Goal: Task Accomplishment & Management: Use online tool/utility

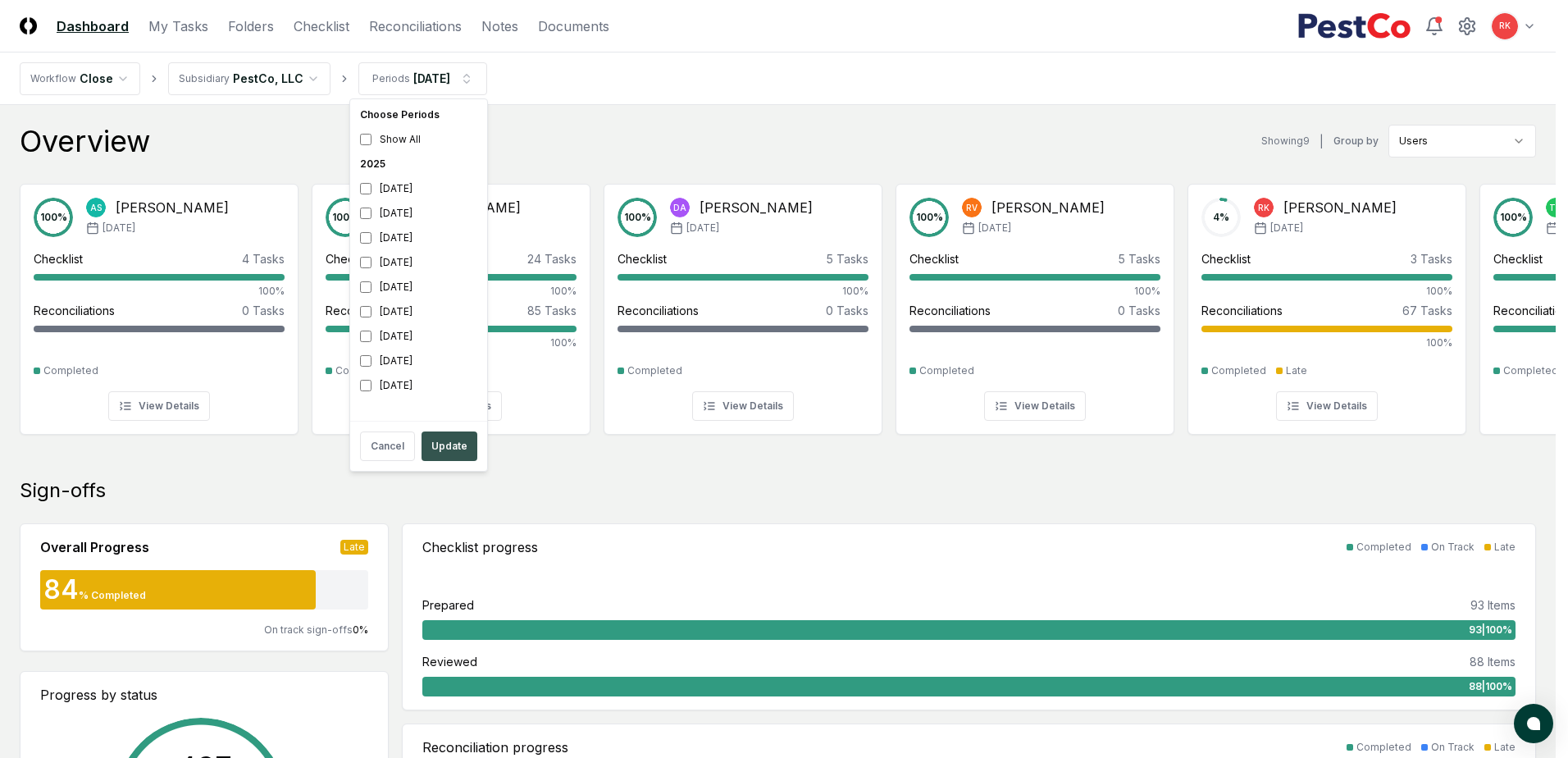
click at [450, 449] on button "Update" at bounding box center [449, 446] width 56 height 30
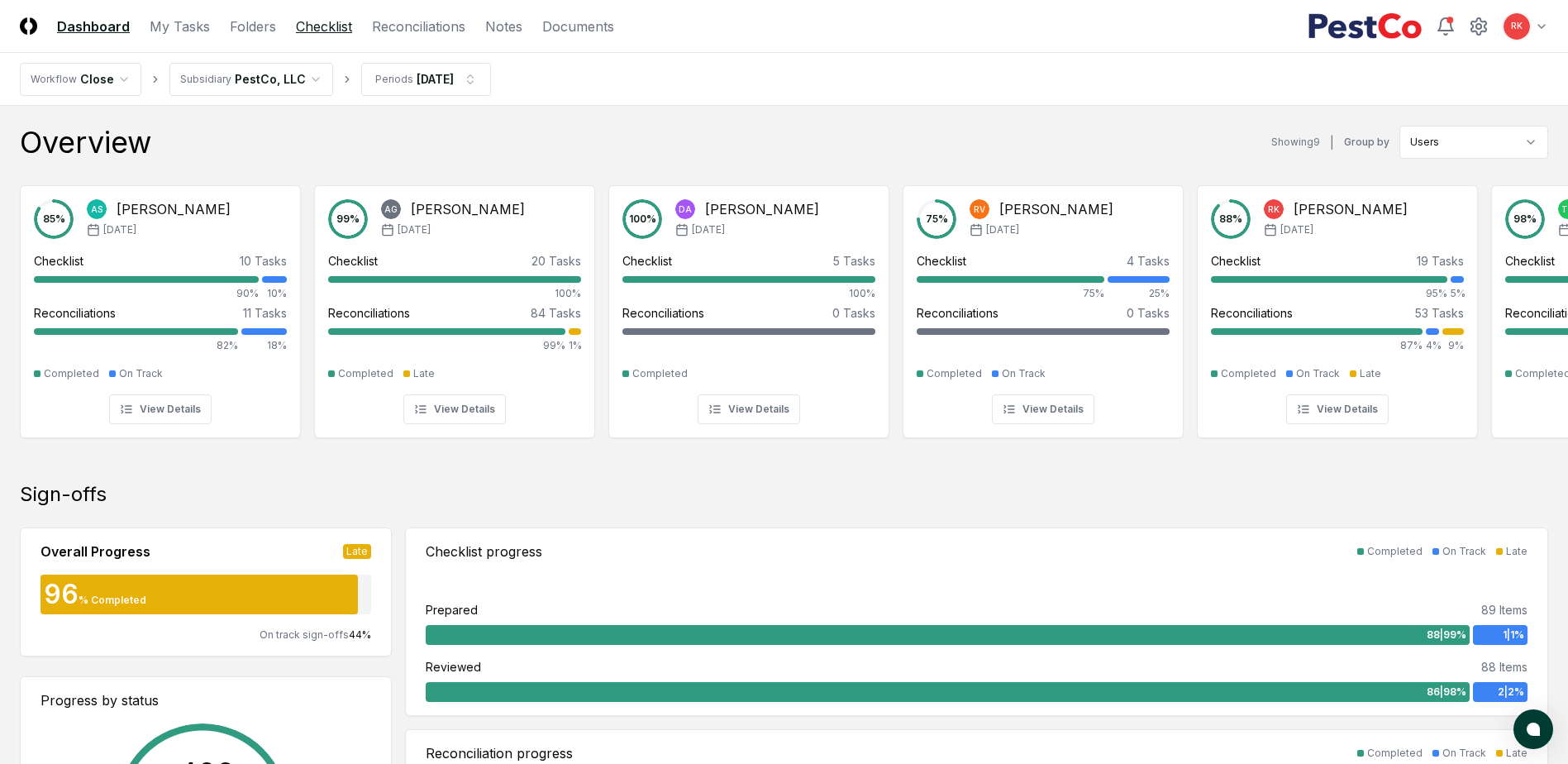
click at [321, 32] on link "Checklist" at bounding box center [324, 26] width 56 height 20
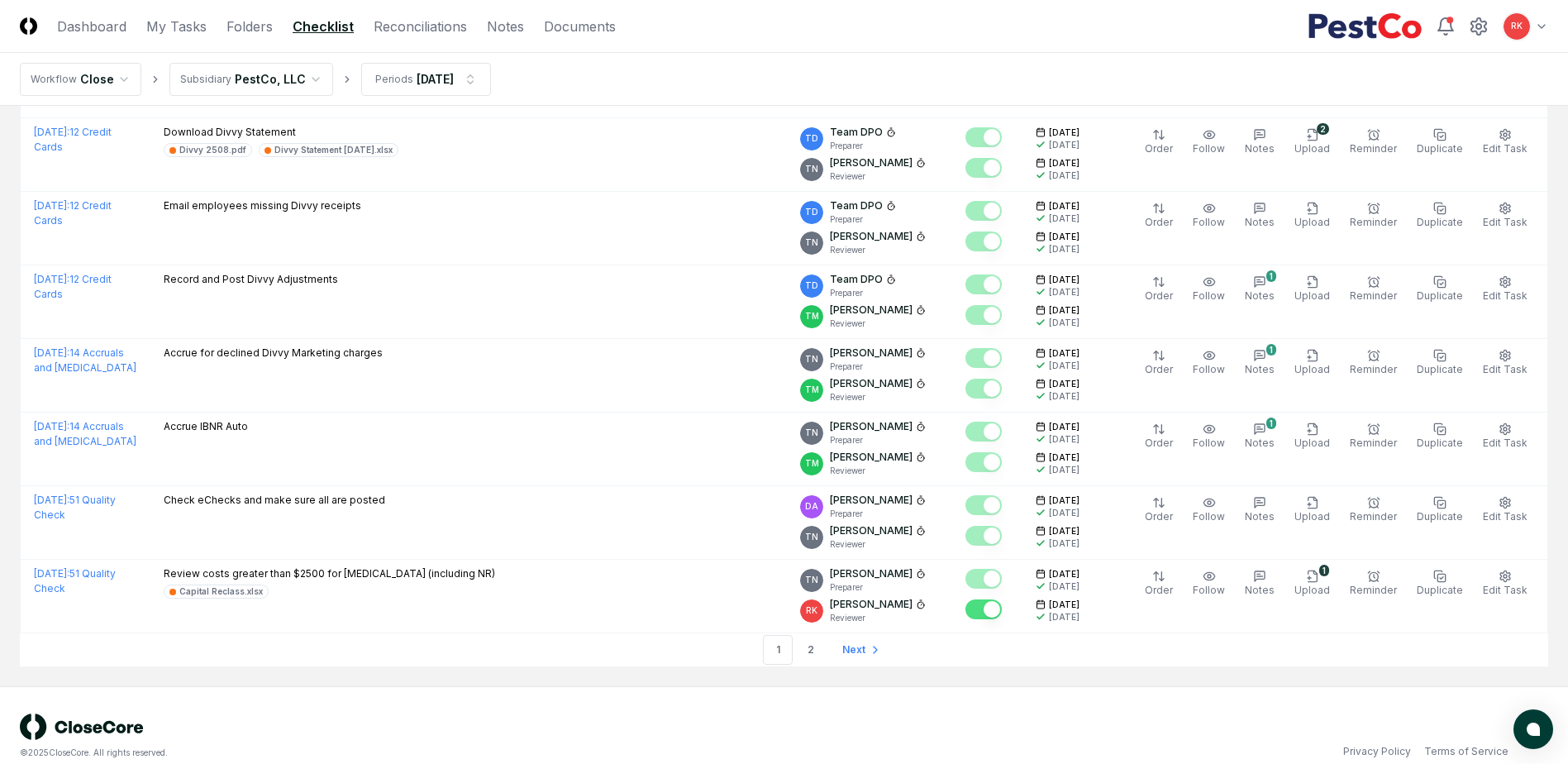
scroll to position [3364, 0]
click at [820, 634] on link "2" at bounding box center [811, 649] width 30 height 30
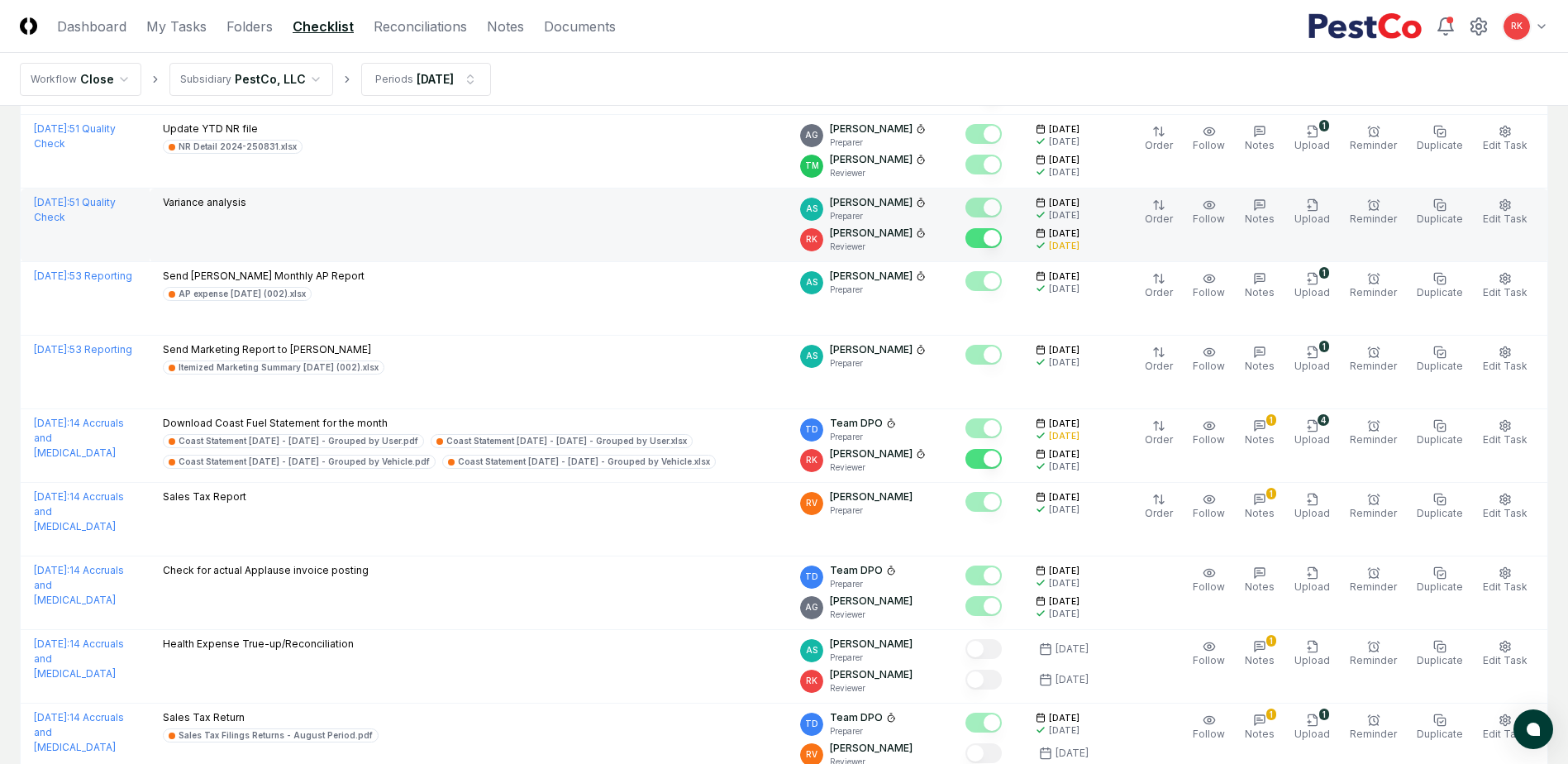
scroll to position [2769, 0]
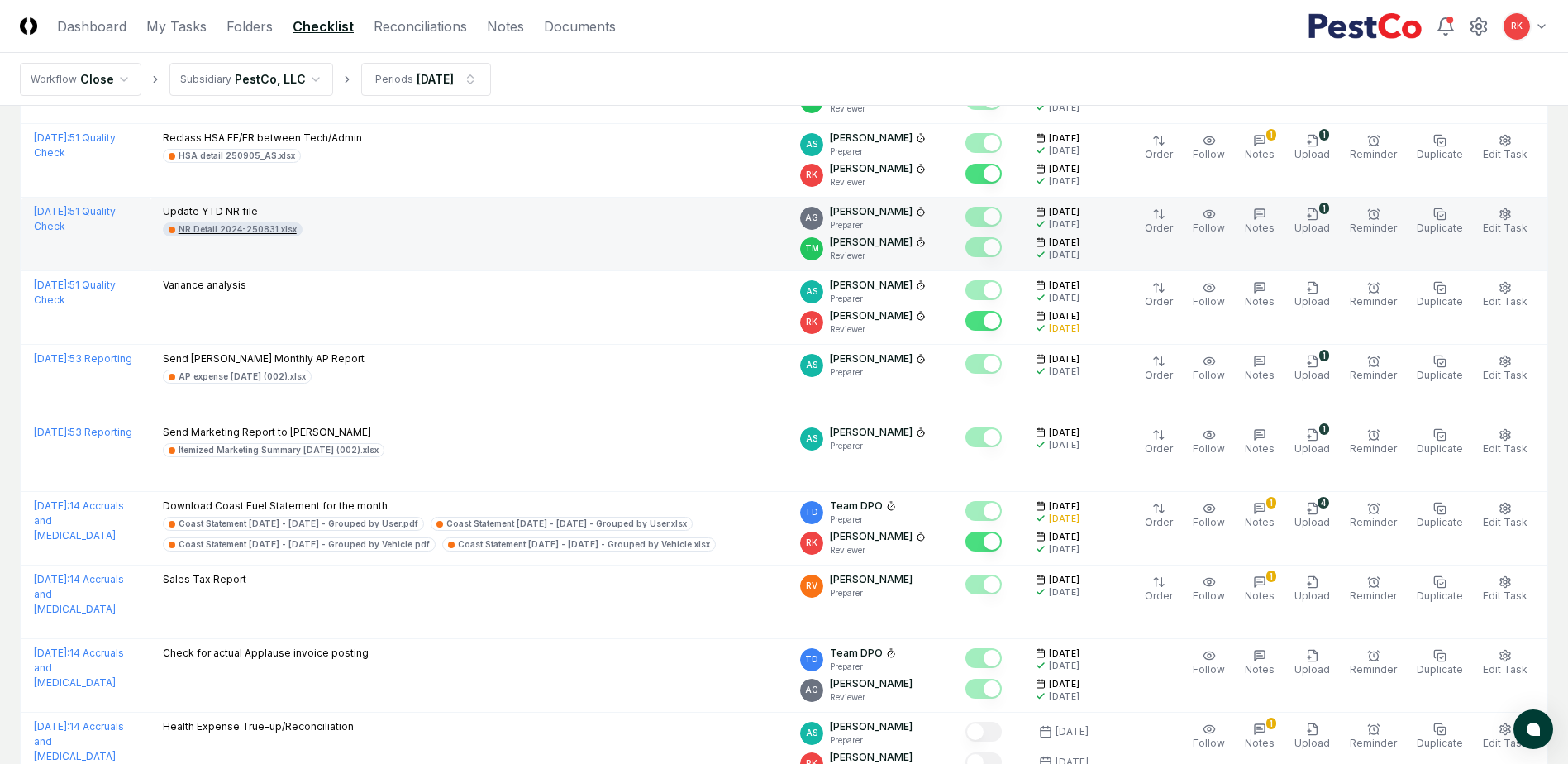
click at [228, 233] on div "NR Detail 2024-250831.xlsx" at bounding box center [237, 229] width 119 height 12
